Goal: Task Accomplishment & Management: Complete application form

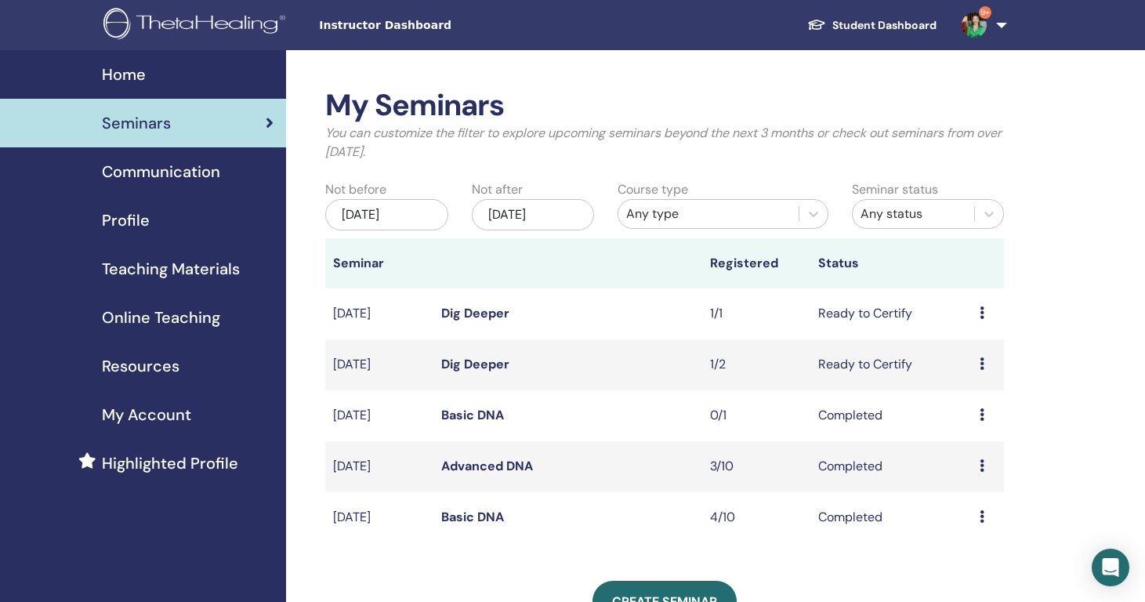
click at [982, 313] on icon at bounding box center [982, 312] width 5 height 13
click at [984, 368] on link "Attendees" at bounding box center [976, 372] width 60 height 16
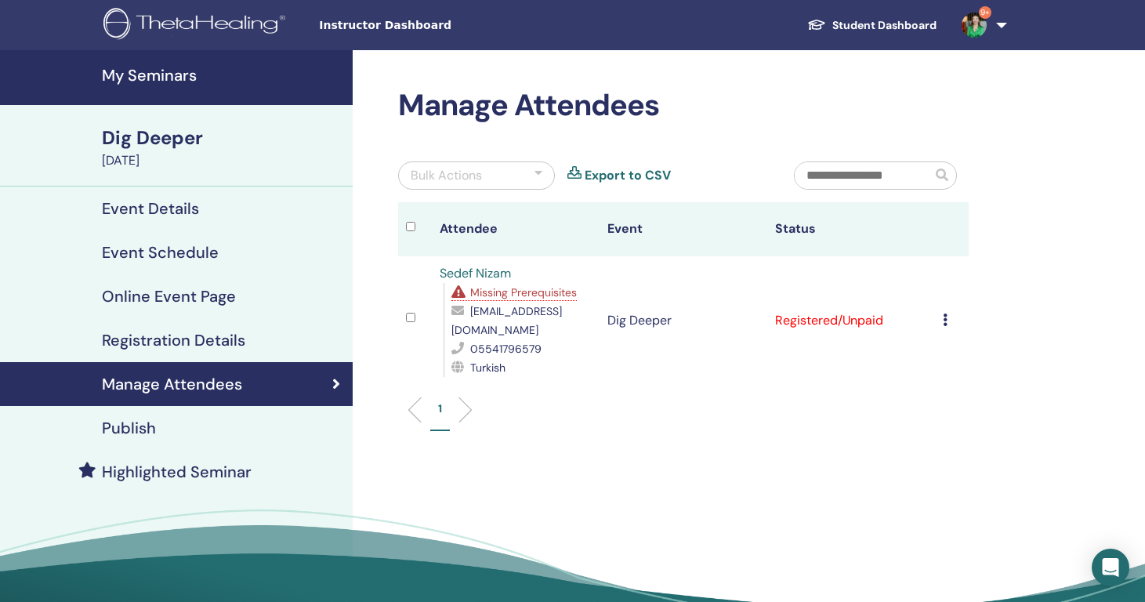
click at [940, 314] on td "Cancel Registration Do not auto-certify Mark as Paid Mark as Unpaid Mark as Abs…" at bounding box center [952, 320] width 34 height 129
click at [945, 320] on icon at bounding box center [945, 320] width 5 height 13
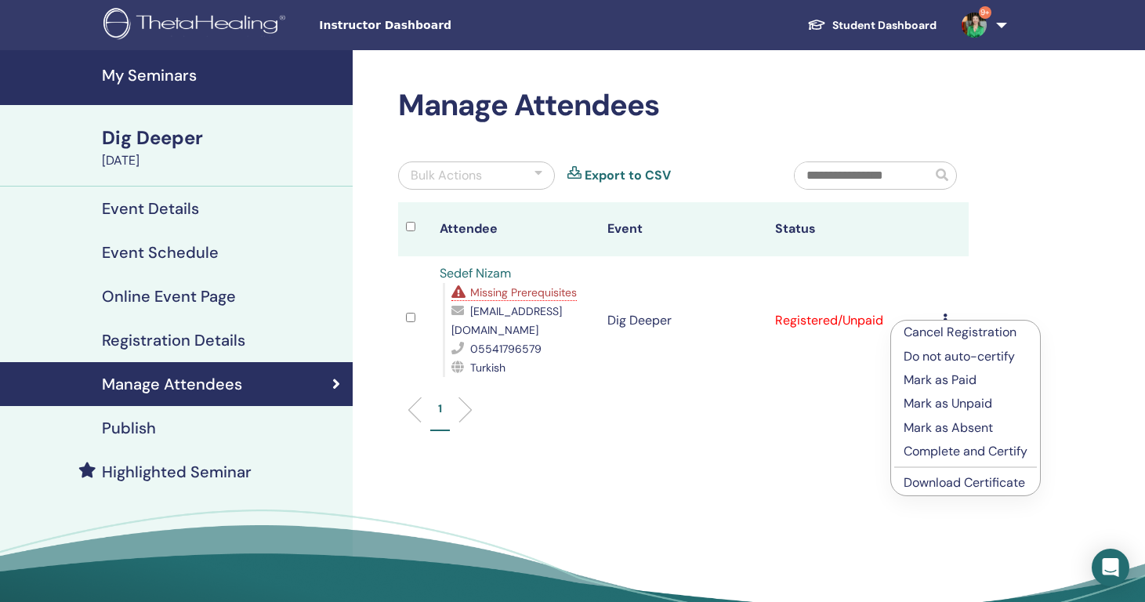
click at [969, 450] on p "Complete and Certify" at bounding box center [966, 451] width 124 height 19
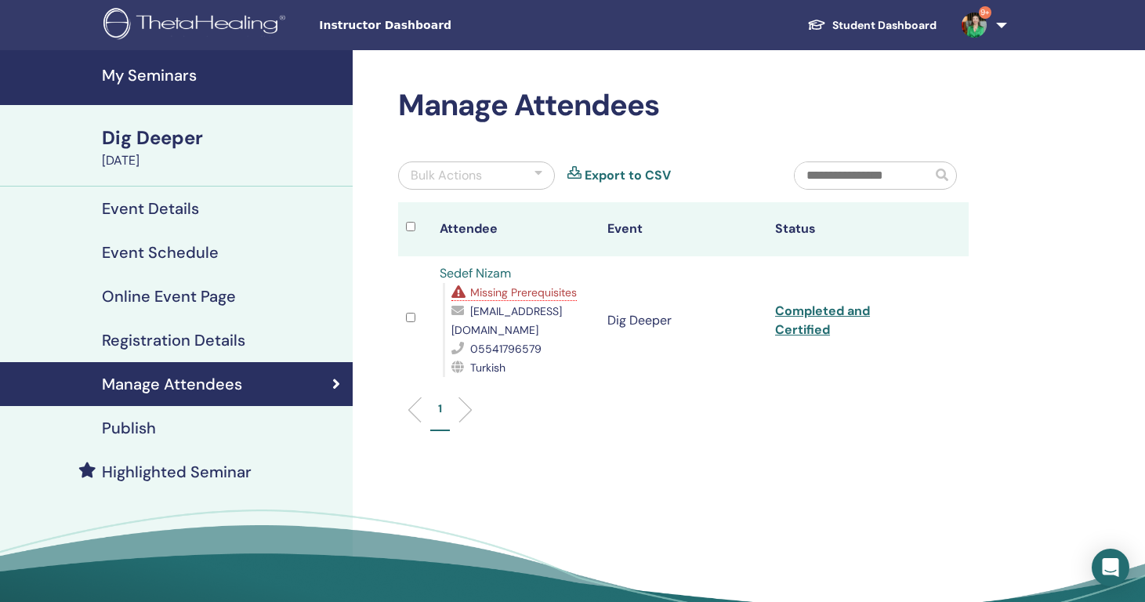
click at [524, 299] on span "Missing Prerequisites" at bounding box center [523, 292] width 107 height 14
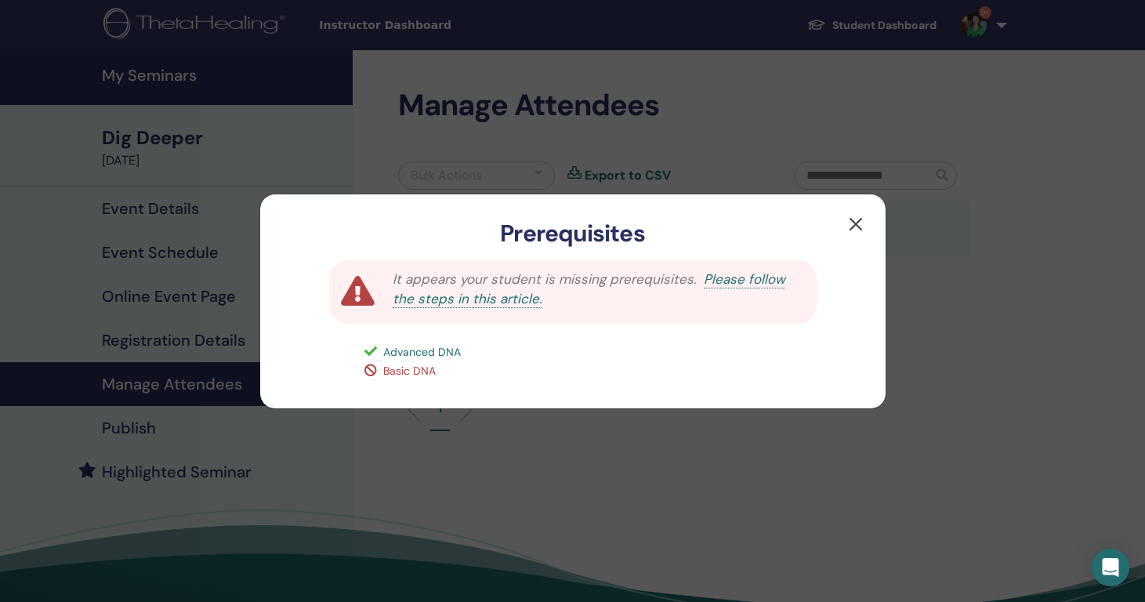
click at [848, 219] on button "button" at bounding box center [855, 224] width 25 height 25
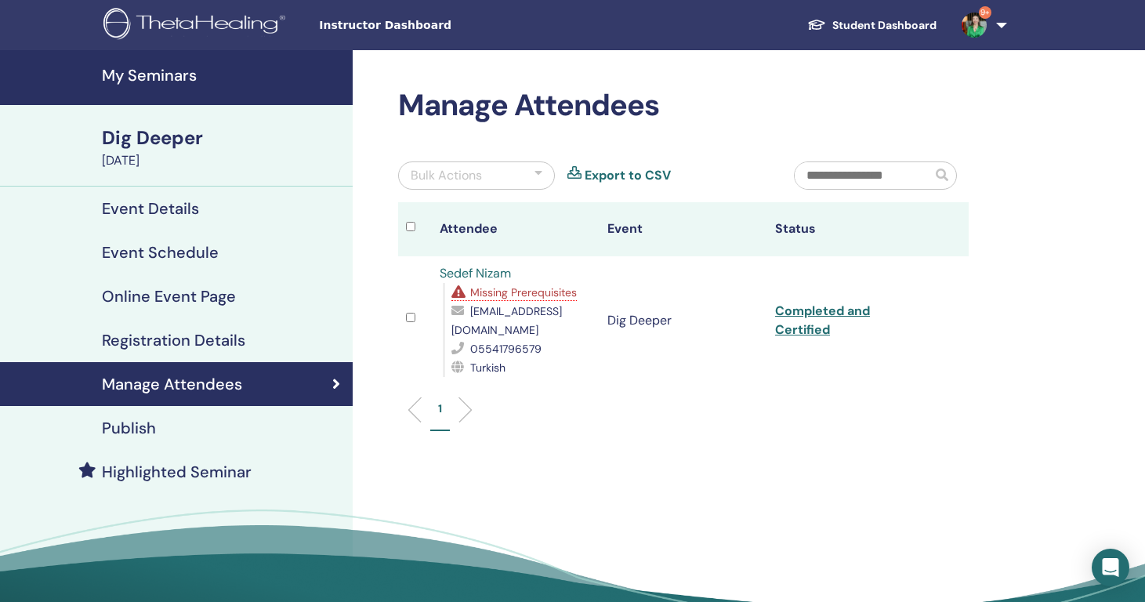
click at [153, 79] on h4 "My Seminars" at bounding box center [222, 75] width 241 height 19
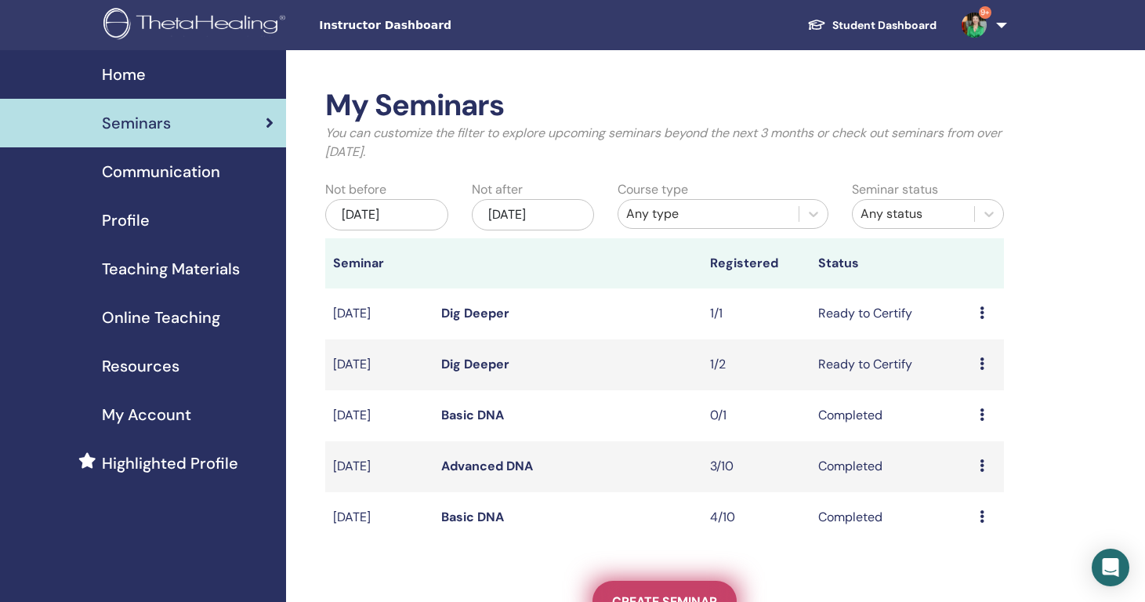
click at [680, 593] on span "Create seminar" at bounding box center [664, 601] width 105 height 16
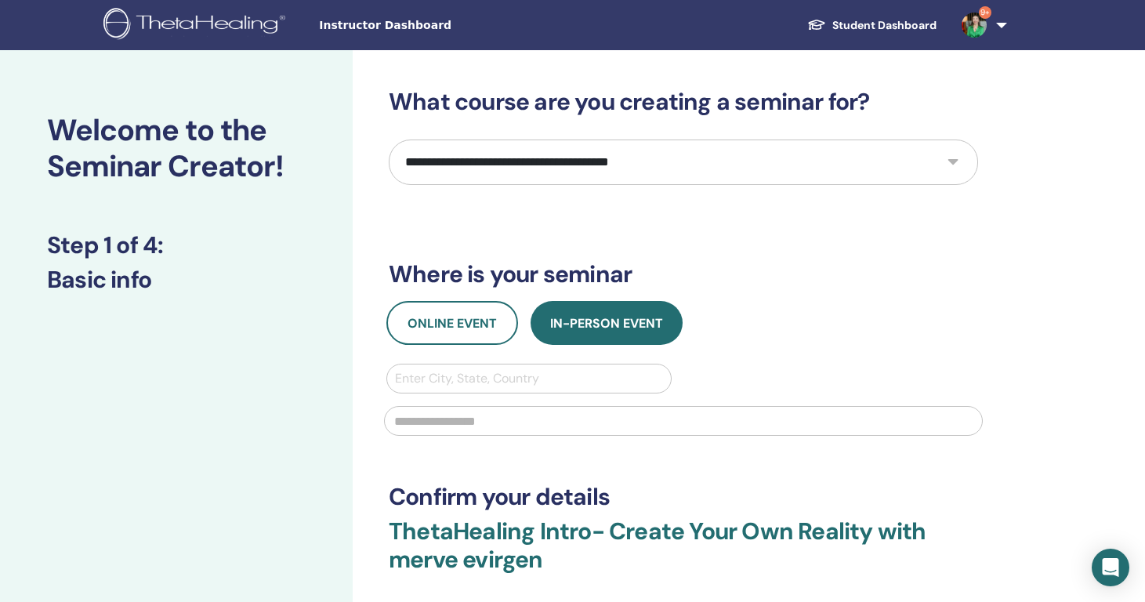
select select "*"
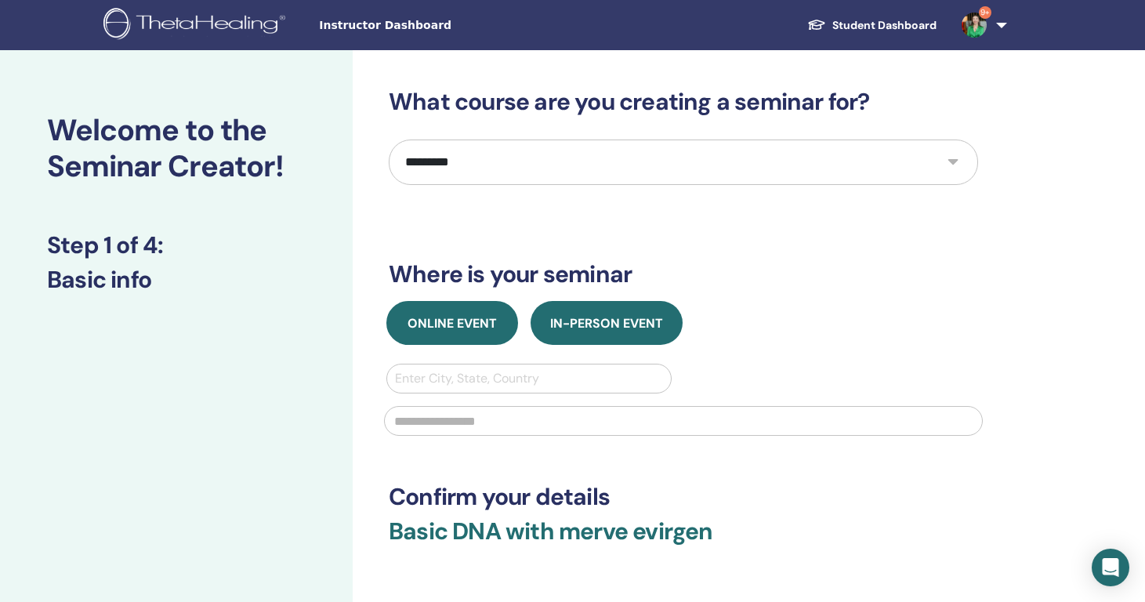
click at [477, 323] on span "Online Event" at bounding box center [452, 323] width 89 height 16
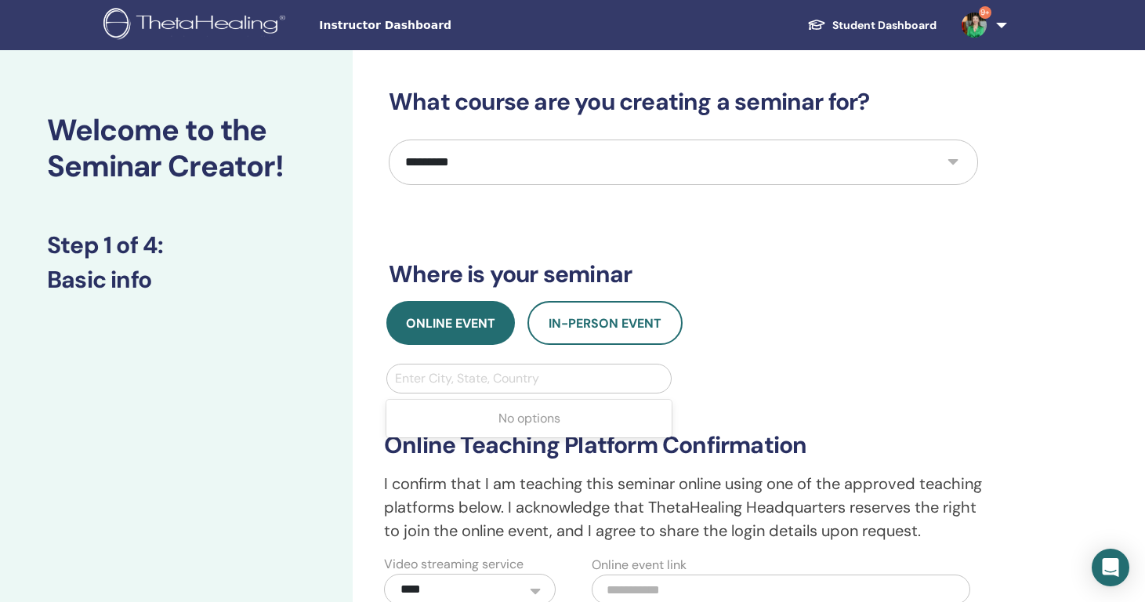
click at [491, 379] on div "Enter City, State, Country" at bounding box center [529, 378] width 268 height 19
type input "*****"
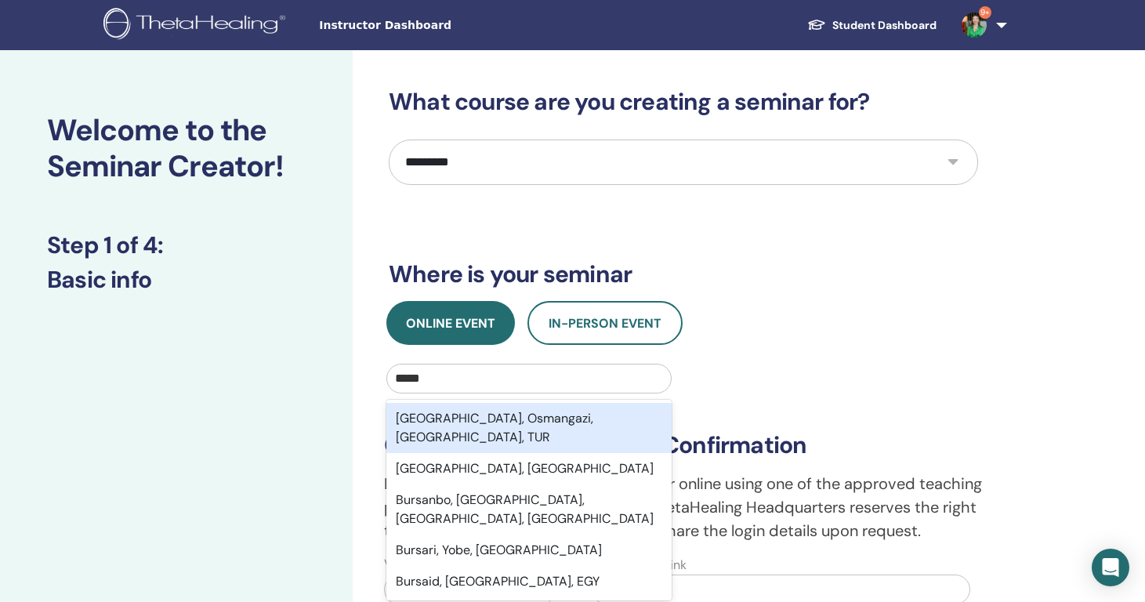
click at [542, 420] on div "Bursa, Osmangazi, Bursa, TUR" at bounding box center [528, 428] width 285 height 50
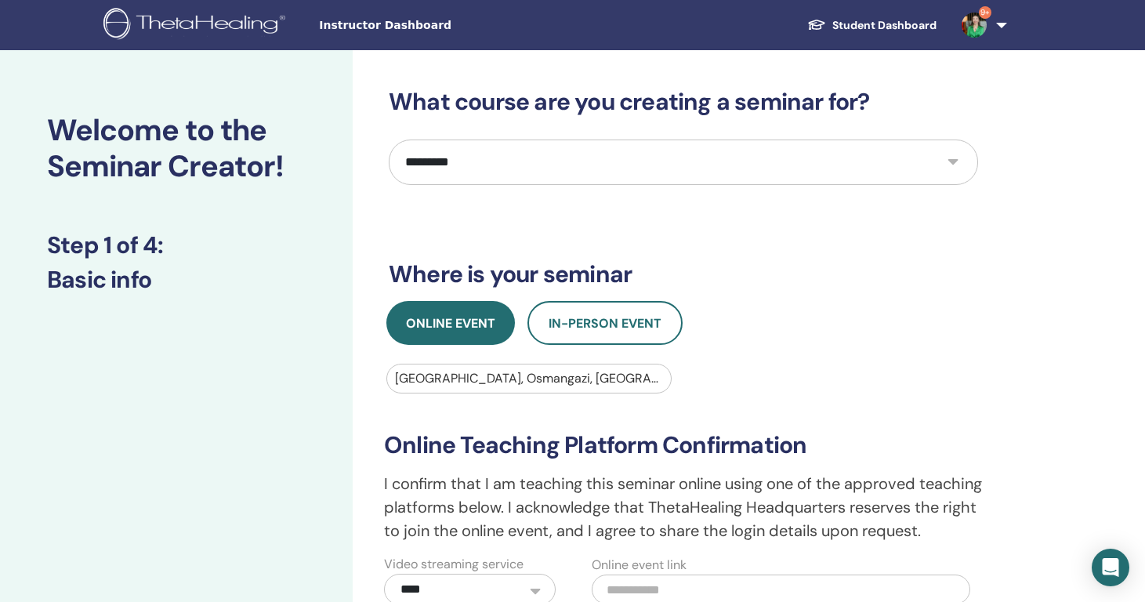
click at [760, 354] on div "**********" at bounding box center [683, 453] width 613 height 304
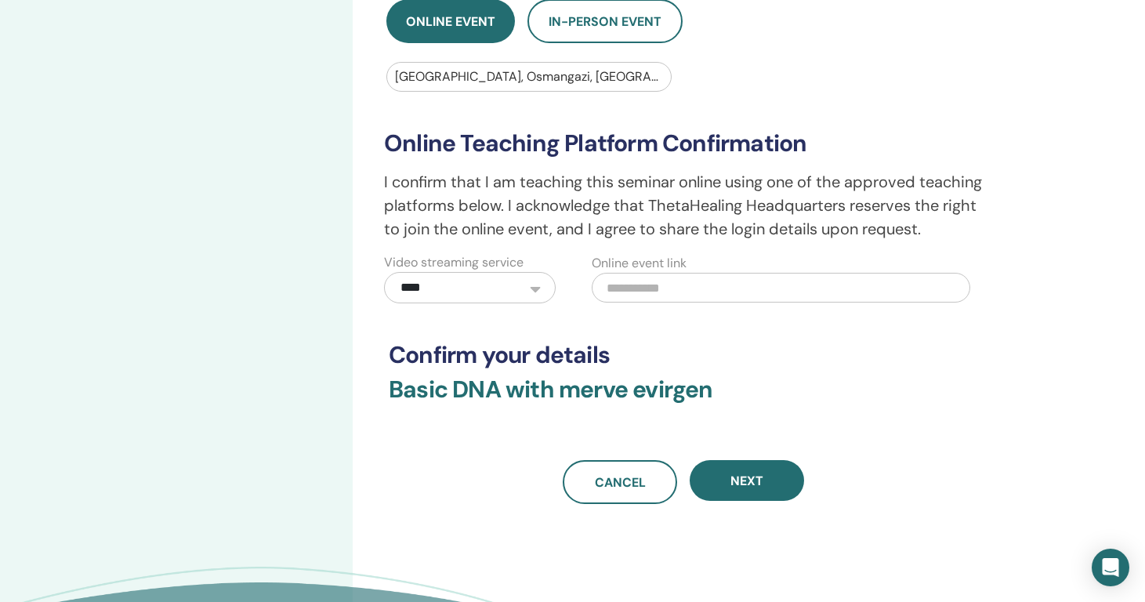
scroll to position [305, 0]
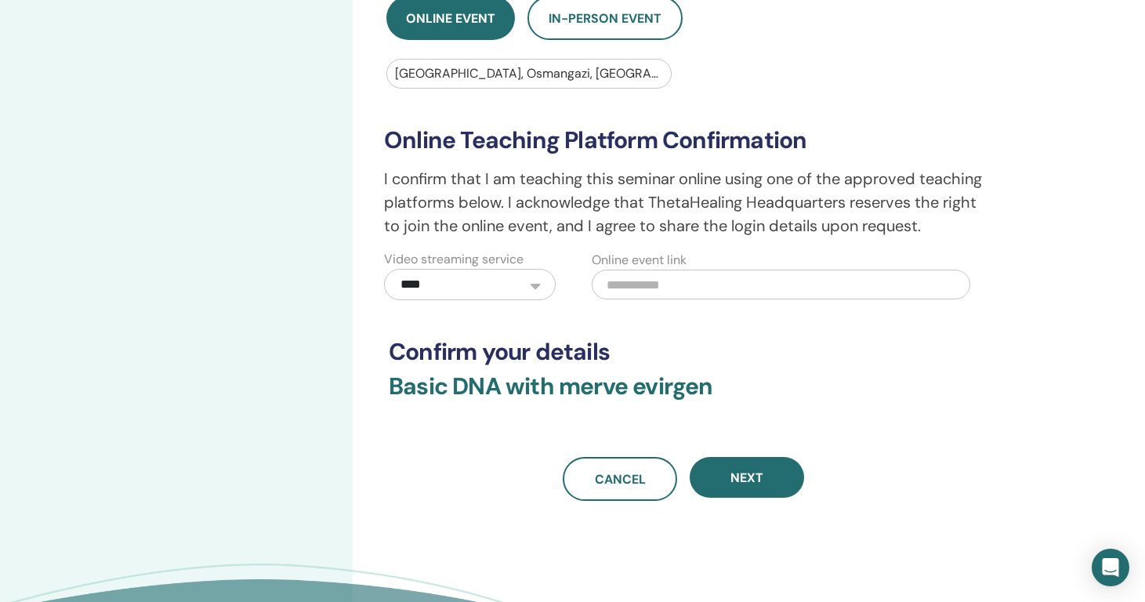
click at [752, 299] on input "text" at bounding box center [781, 285] width 379 height 30
paste input "**********"
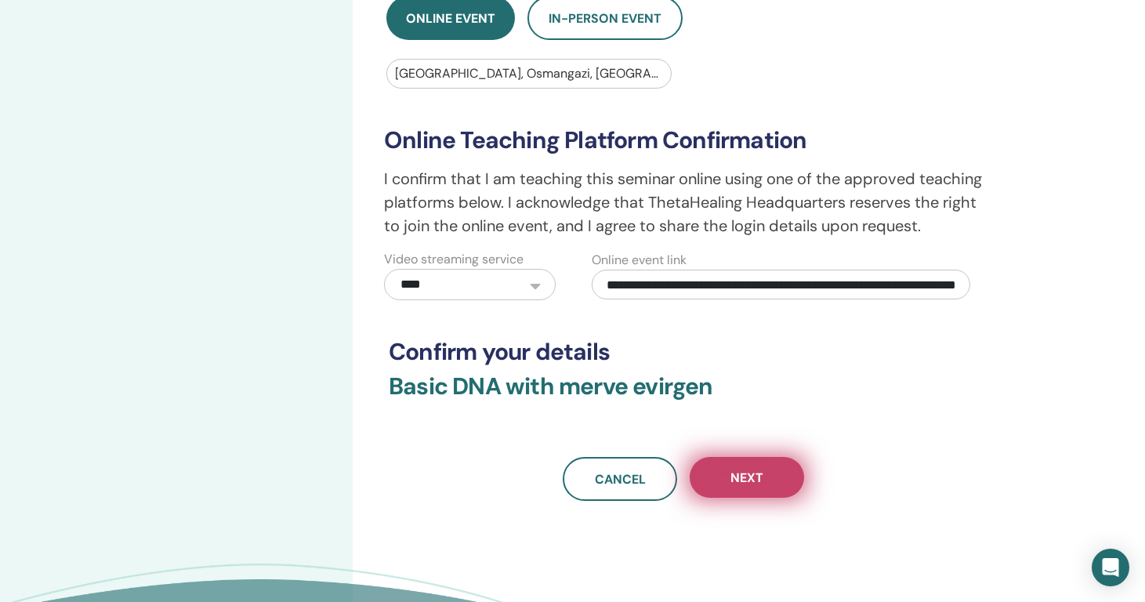
type input "**********"
click at [765, 498] on button "Next" at bounding box center [747, 477] width 114 height 41
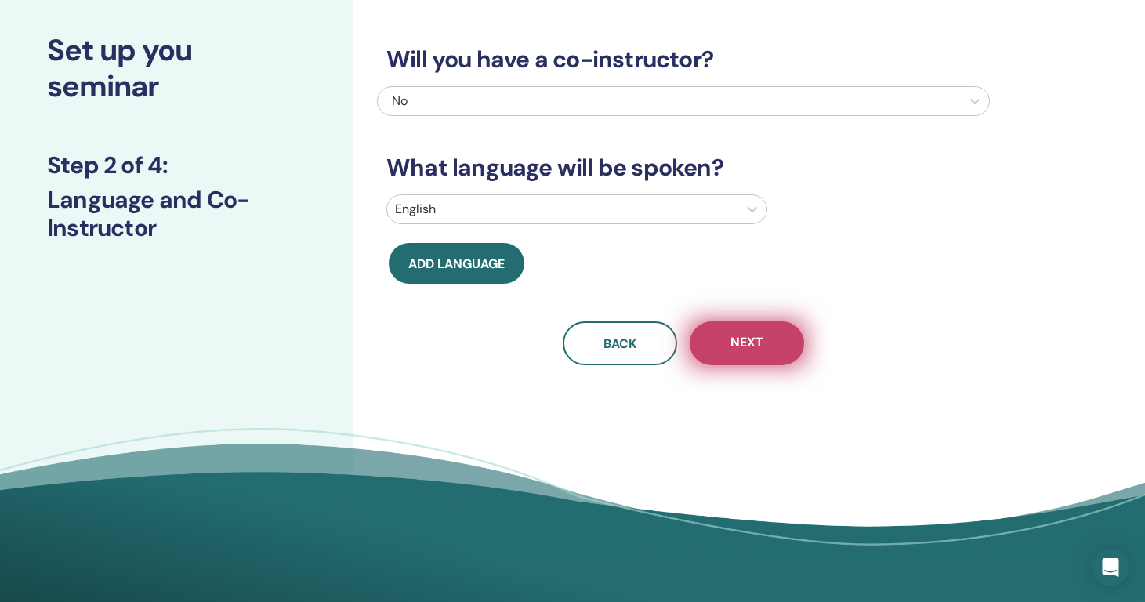
scroll to position [78, 0]
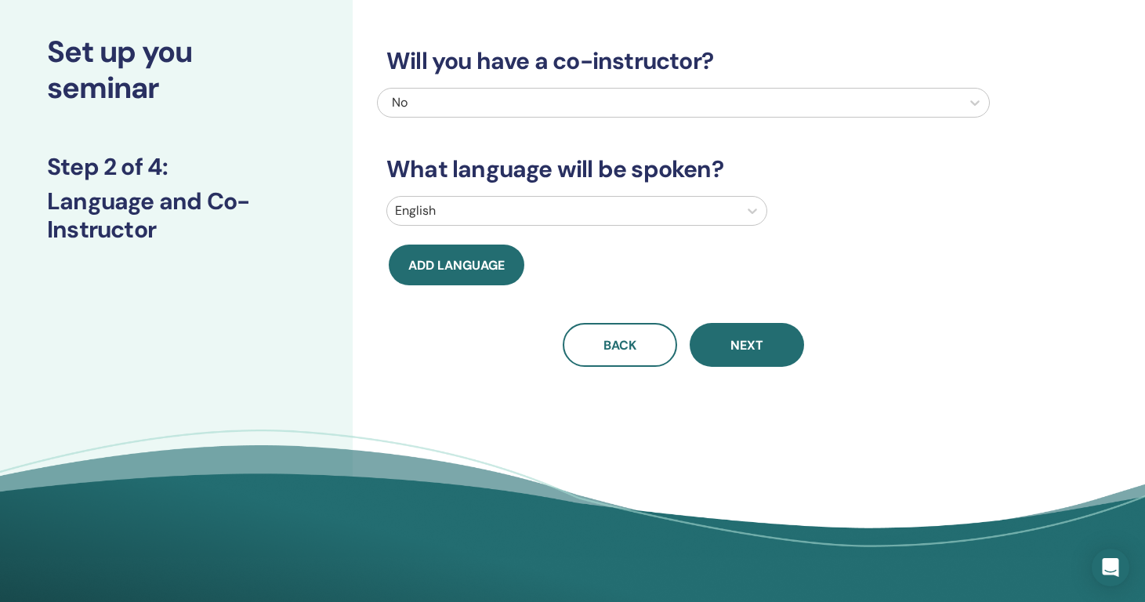
click at [649, 208] on div at bounding box center [562, 211] width 335 height 22
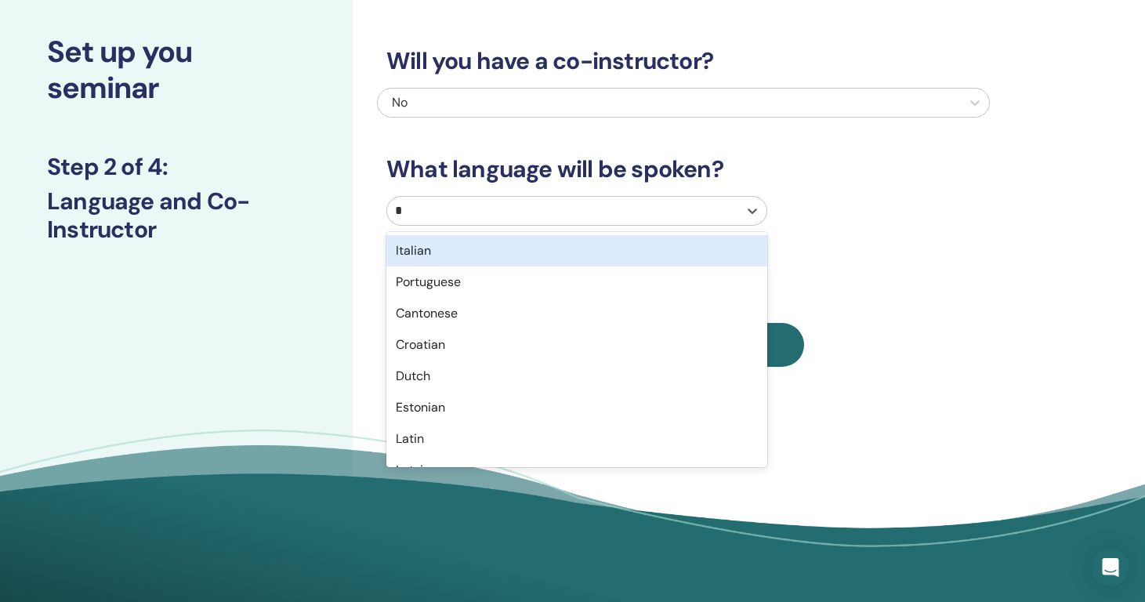
type input "**"
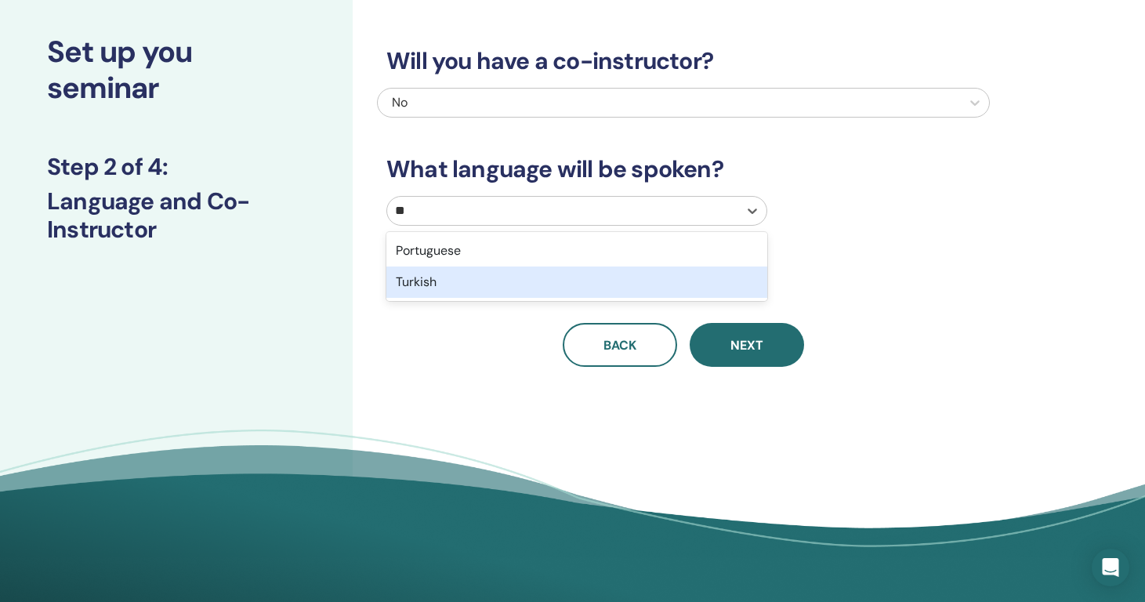
click at [626, 287] on div "Turkish" at bounding box center [576, 282] width 381 height 31
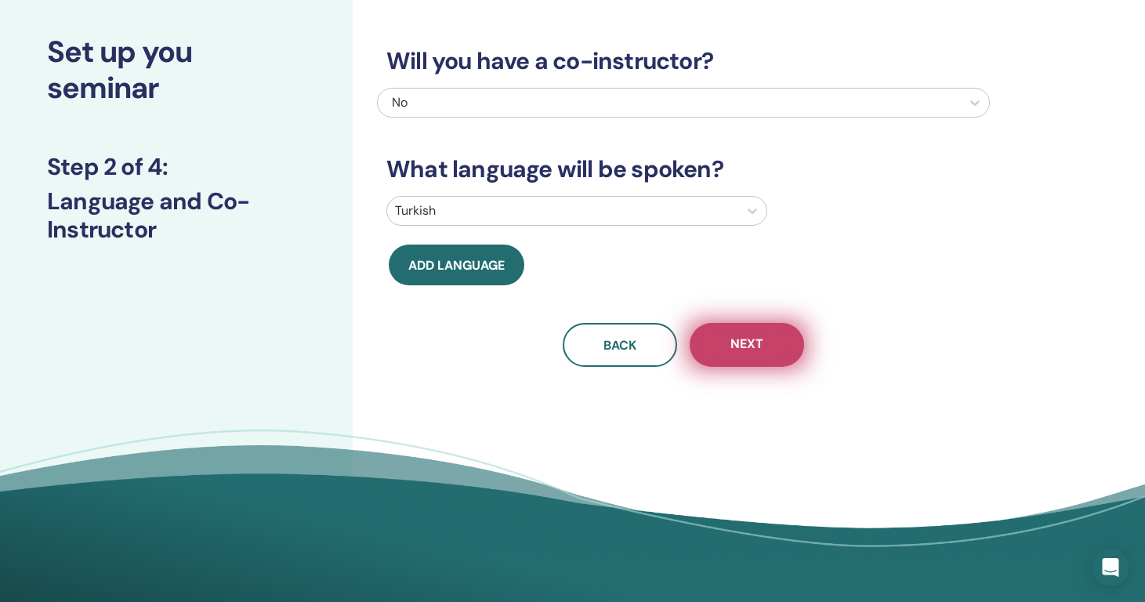
click at [760, 346] on span "Next" at bounding box center [747, 345] width 33 height 20
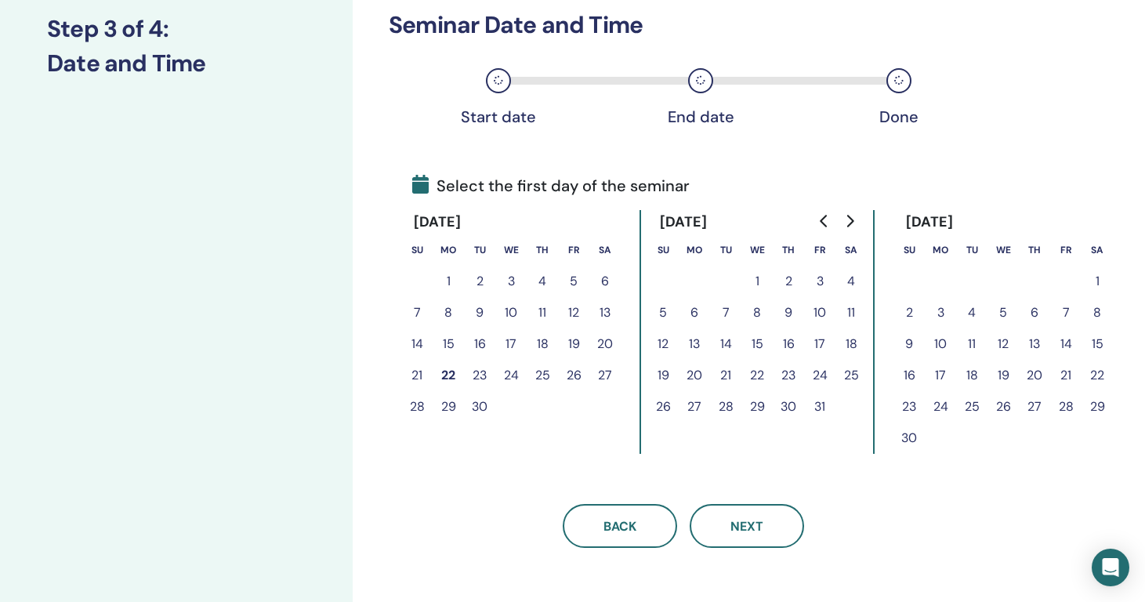
scroll to position [229, 0]
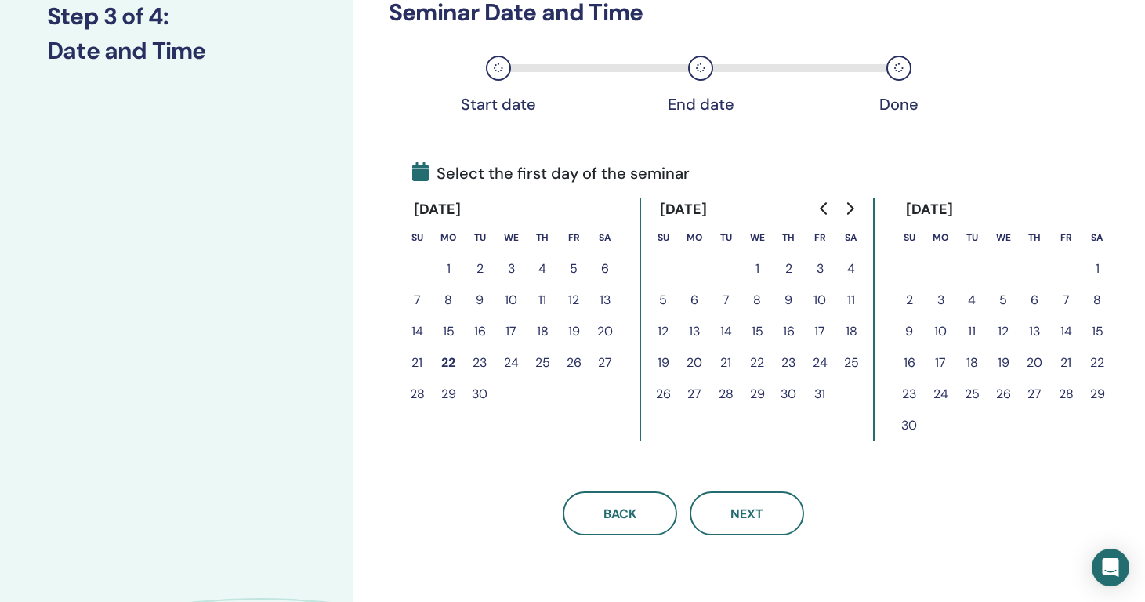
click at [450, 367] on button "22" at bounding box center [448, 362] width 31 height 31
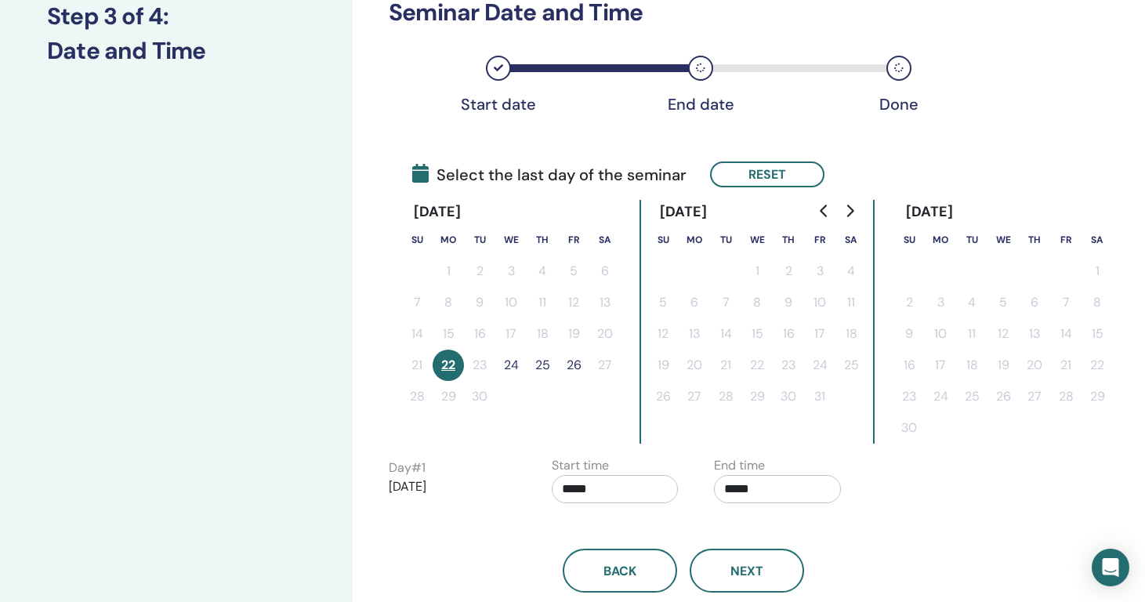
click at [509, 365] on button "24" at bounding box center [510, 365] width 31 height 31
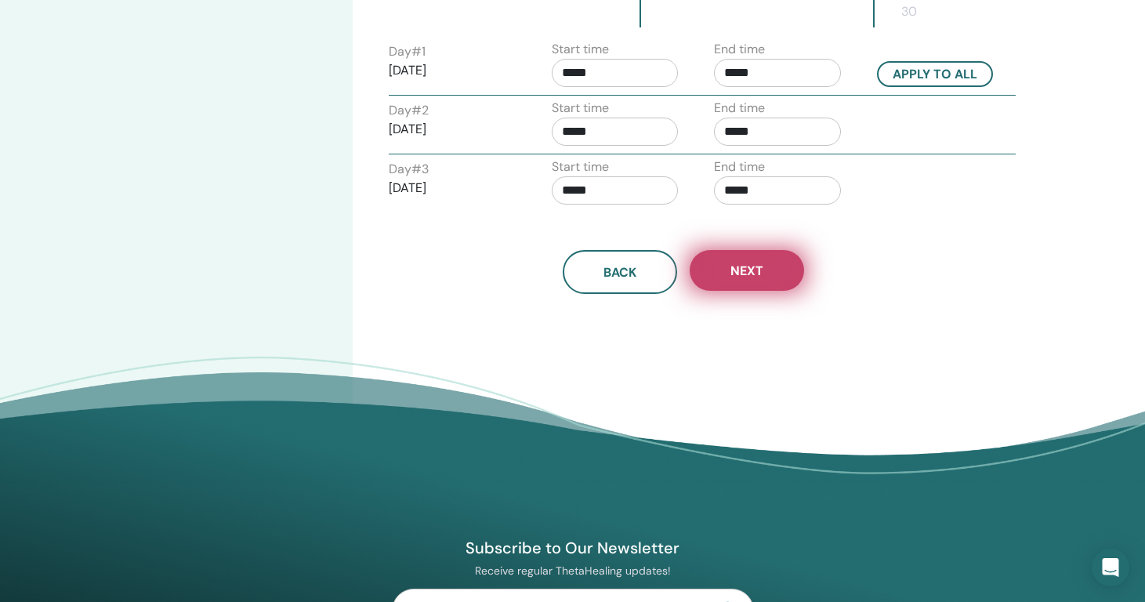
click at [744, 278] on span "Next" at bounding box center [747, 271] width 33 height 16
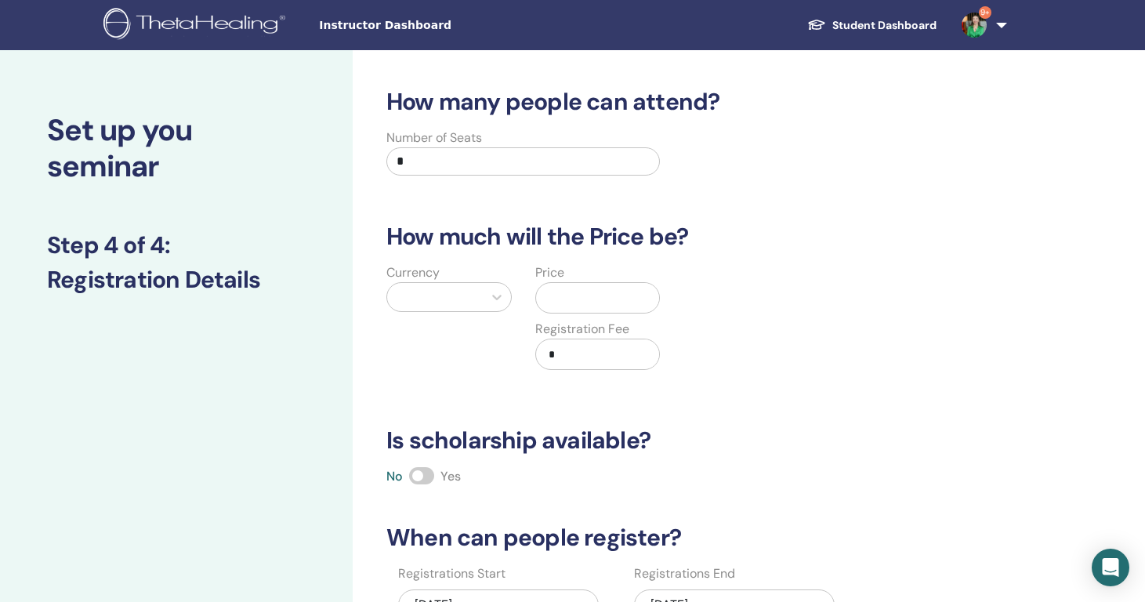
scroll to position [0, 0]
click at [604, 301] on input "text" at bounding box center [601, 298] width 118 height 30
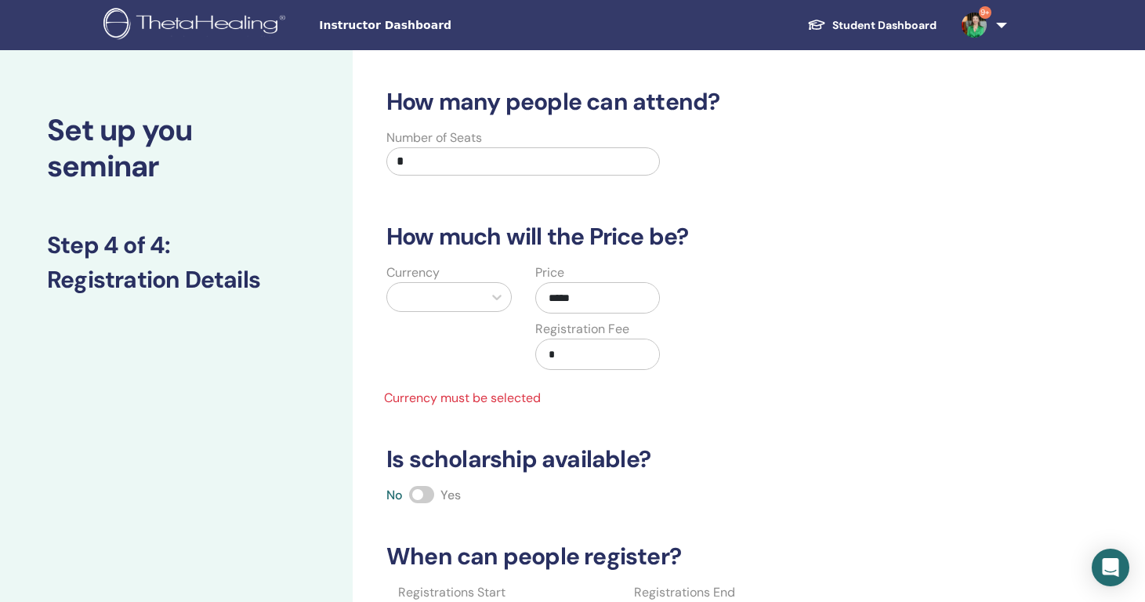
type input "*****"
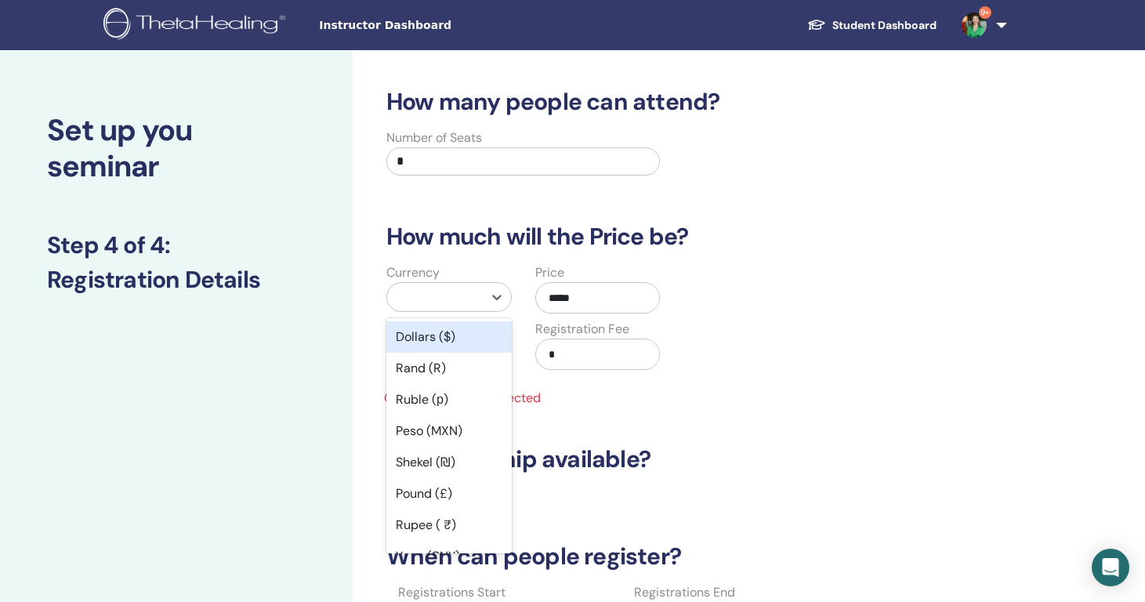
click at [466, 299] on div at bounding box center [435, 297] width 80 height 22
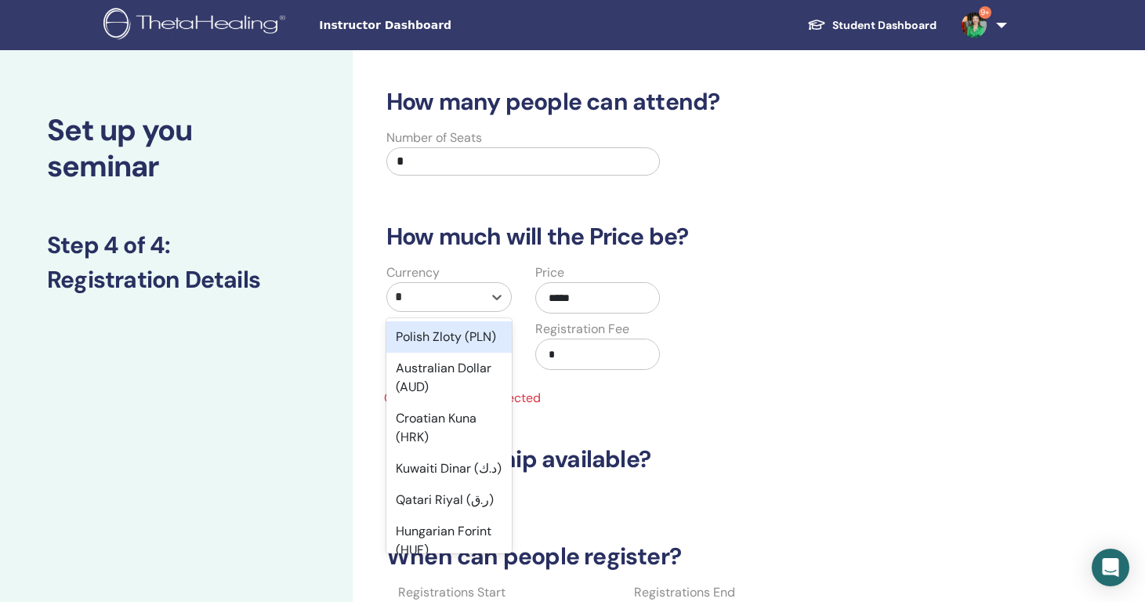
type input "**"
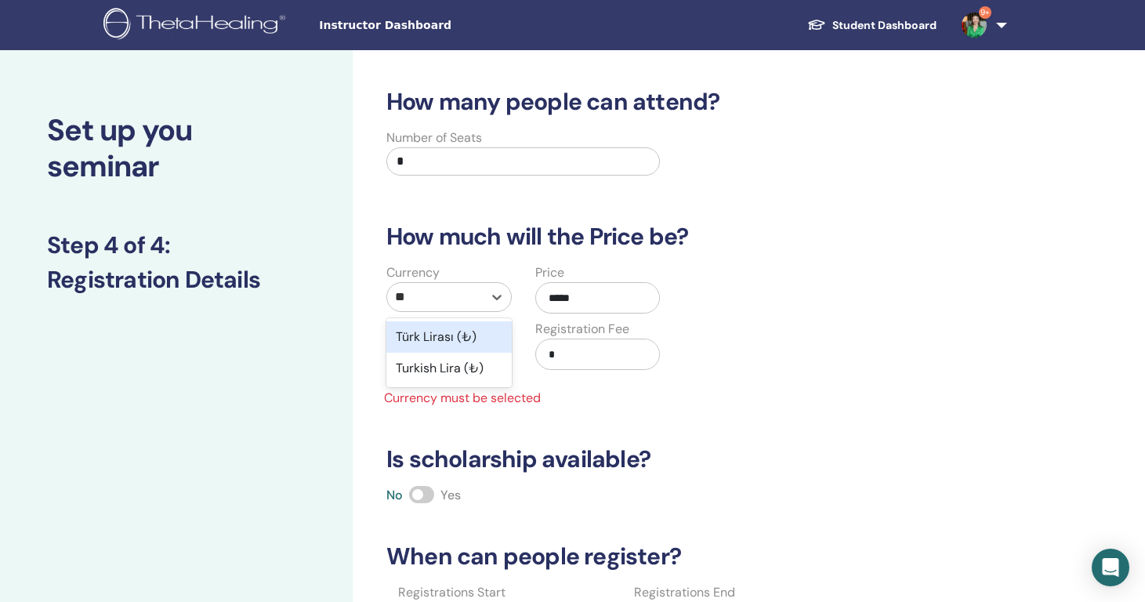
click at [455, 346] on div "Türk Lirası (₺)" at bounding box center [448, 336] width 125 height 31
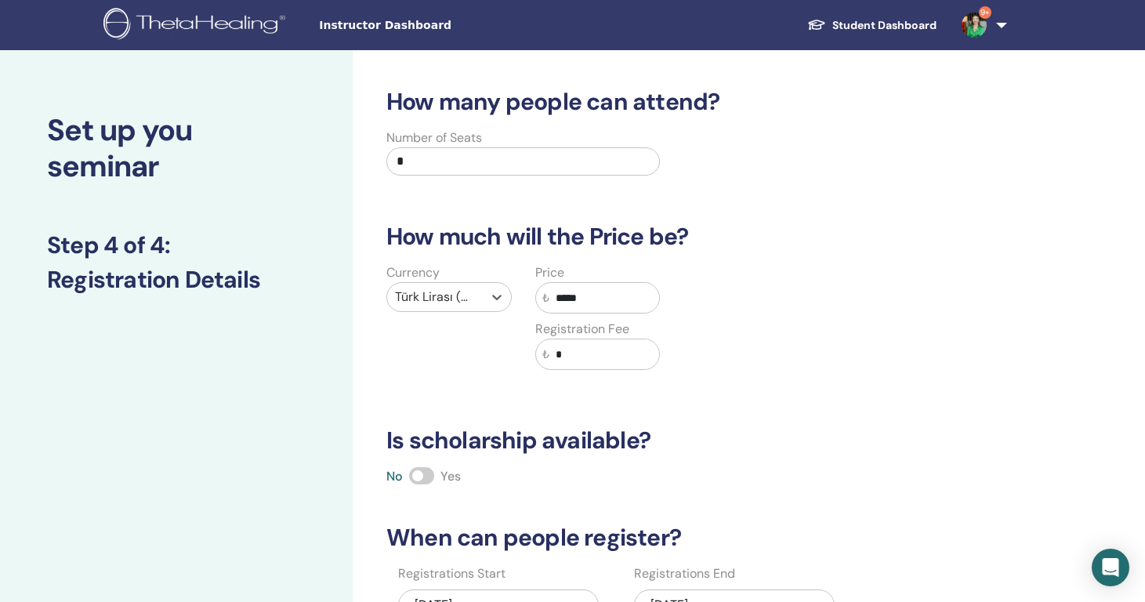
click at [456, 365] on div "Currency option Türk Lirası (₺), selected. Select is focused ,type to refine li…" at bounding box center [449, 325] width 149 height 125
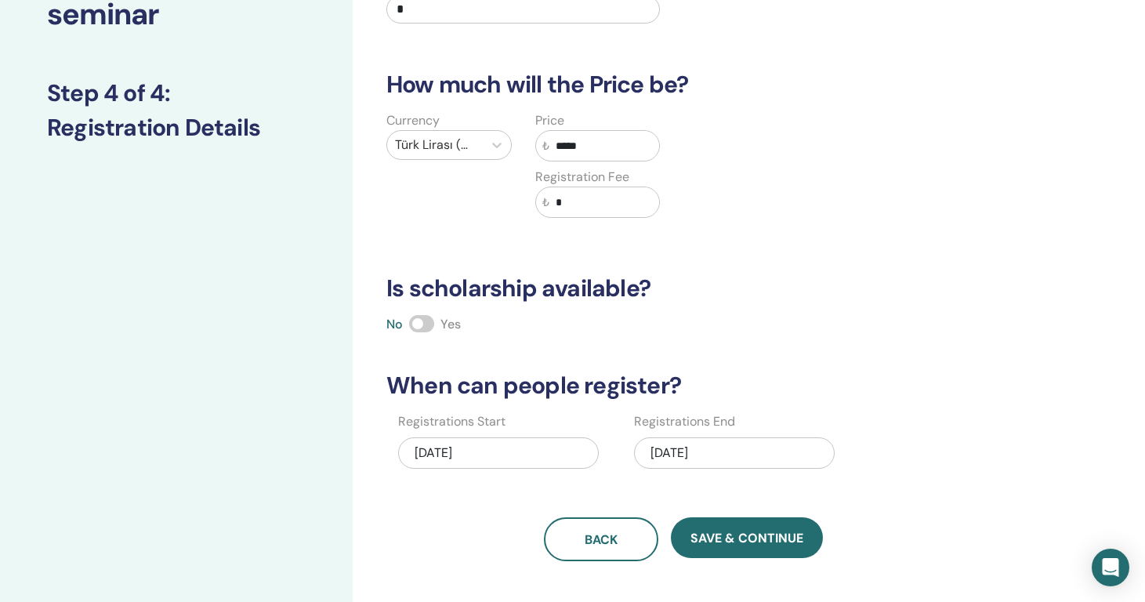
scroll to position [159, 0]
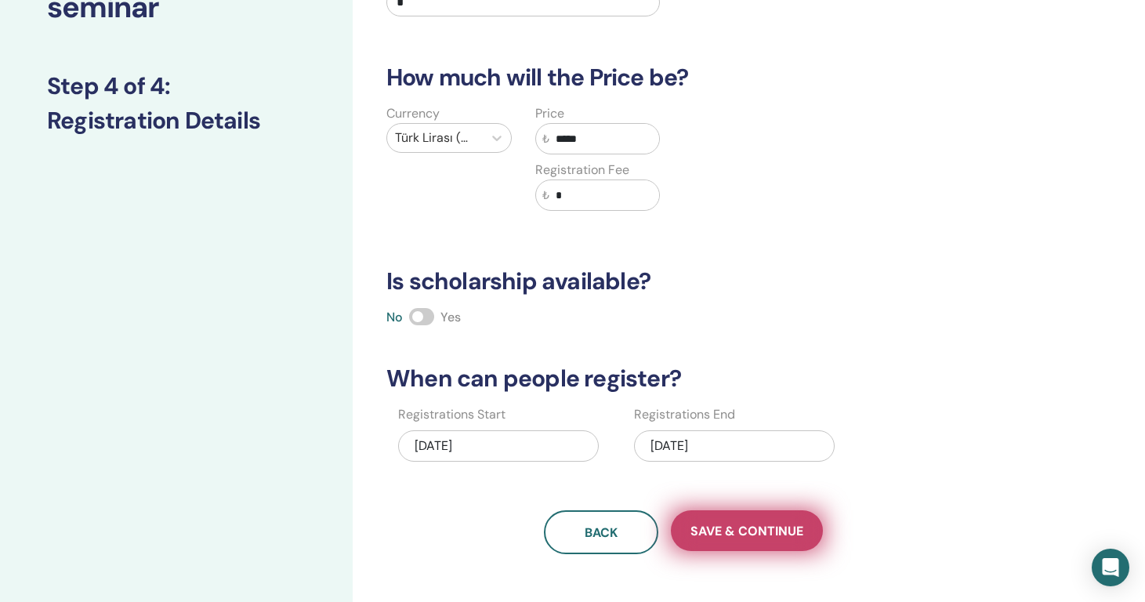
click at [728, 538] on span "Save & Continue" at bounding box center [747, 531] width 113 height 16
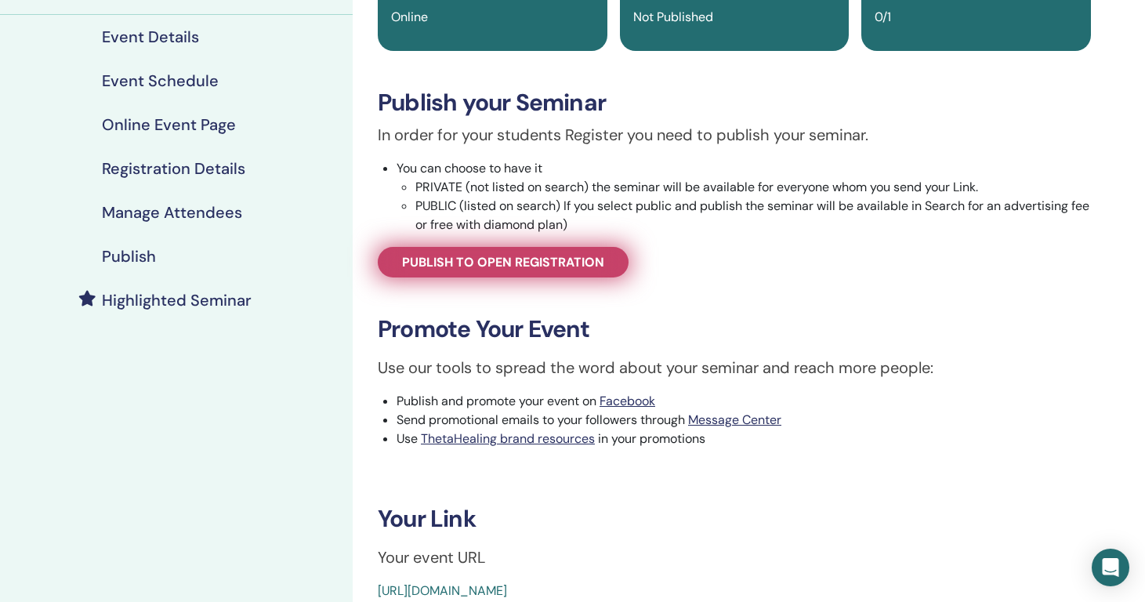
scroll to position [172, 0]
click at [564, 268] on span "Publish to open registration" at bounding box center [503, 261] width 202 height 16
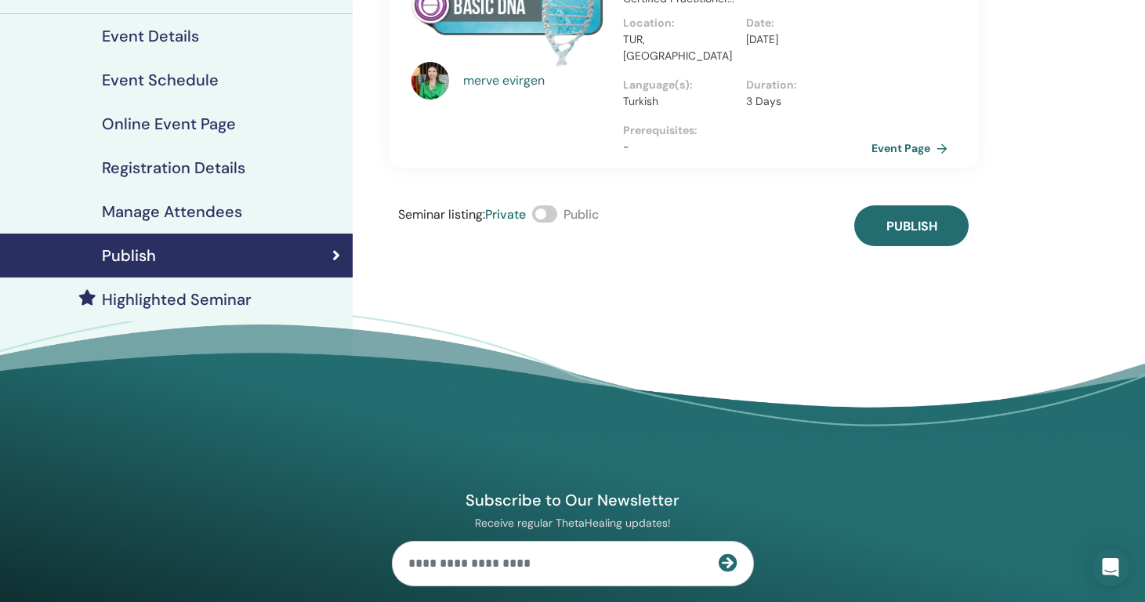
click at [881, 136] on link "Event Page" at bounding box center [913, 148] width 82 height 24
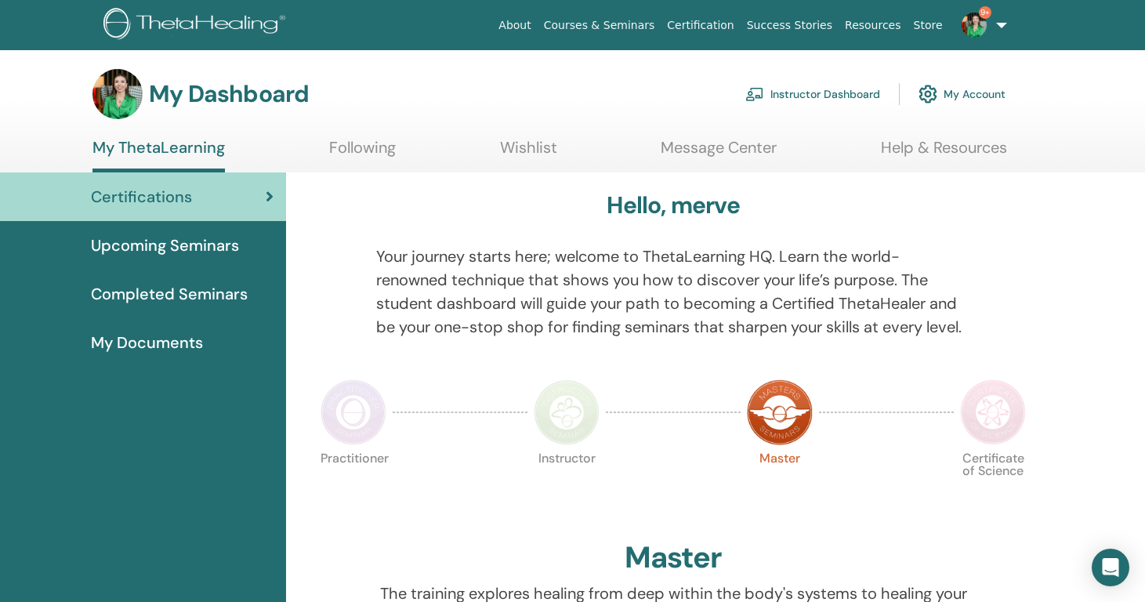
click at [832, 95] on link "Instructor Dashboard" at bounding box center [812, 94] width 135 height 34
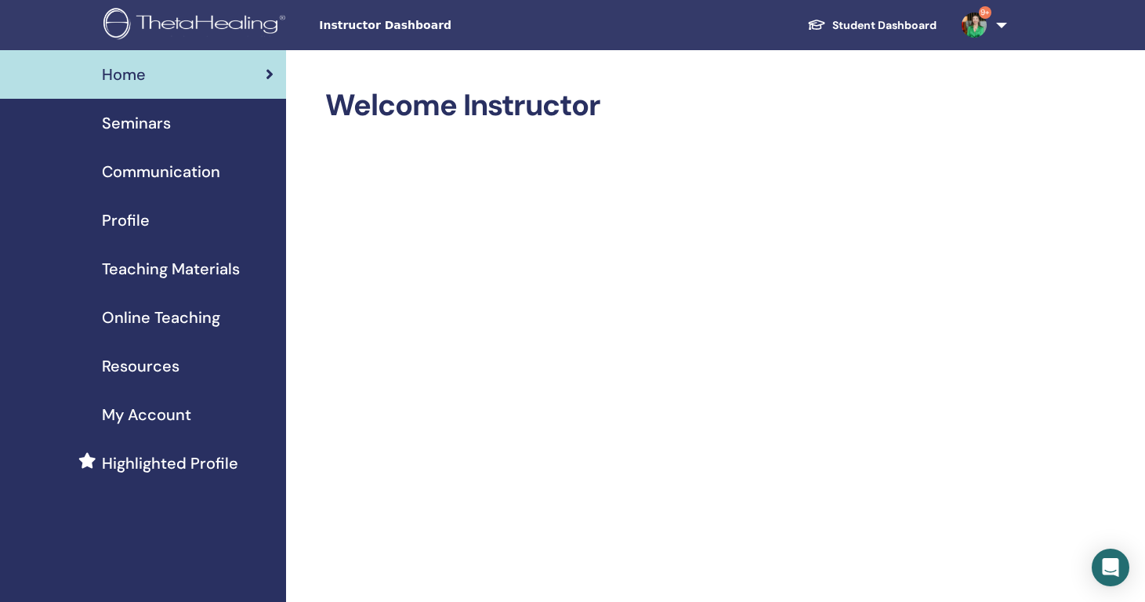
click at [178, 125] on div "Seminars" at bounding box center [143, 123] width 261 height 24
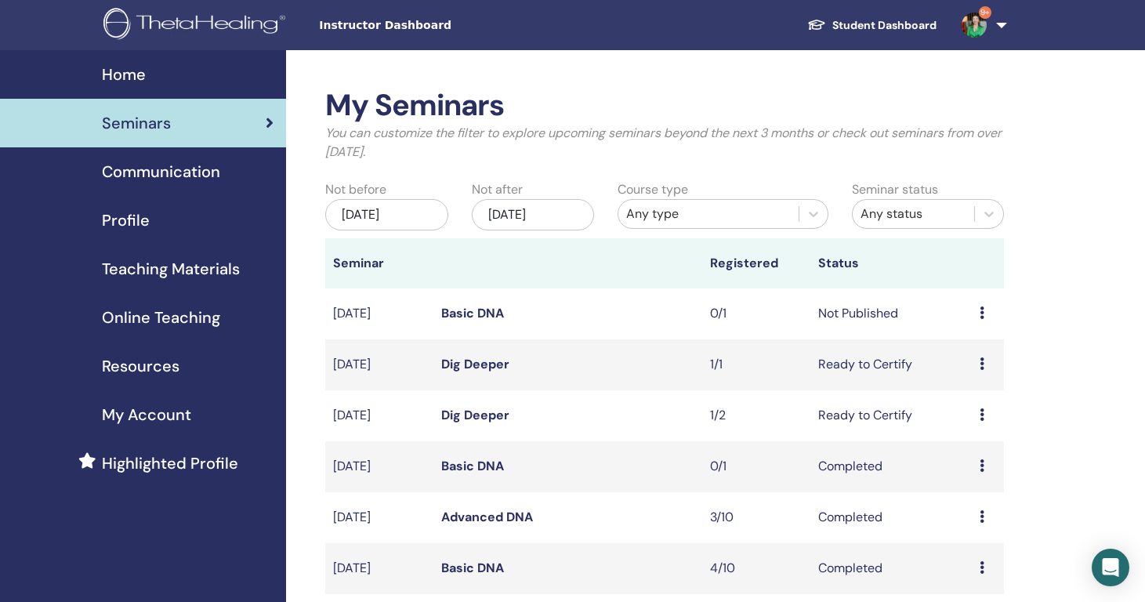
click at [981, 368] on icon at bounding box center [982, 363] width 5 height 13
click at [985, 429] on link "Attendees" at bounding box center [975, 428] width 60 height 16
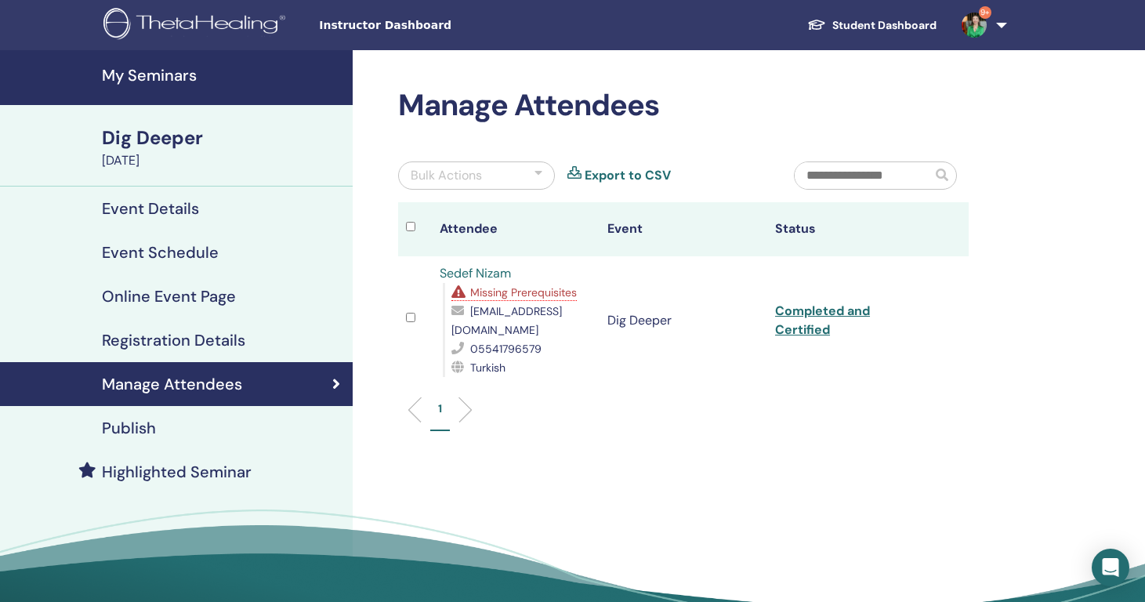
click at [846, 322] on link "Completed and Certified" at bounding box center [822, 320] width 95 height 35
